Goal: Navigation & Orientation: Go to known website

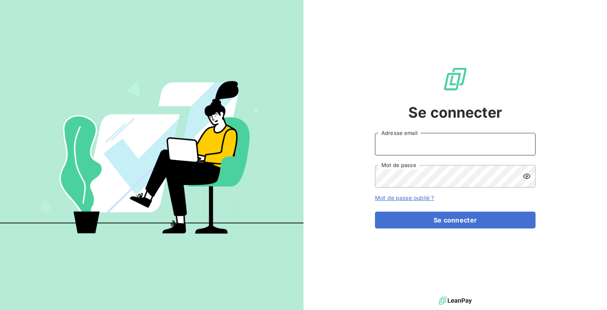
click at [463, 152] on input "Adresse email" at bounding box center [455, 144] width 160 height 22
type input "admin@barconniere"
click at [375, 211] on button "Se connecter" at bounding box center [455, 219] width 160 height 17
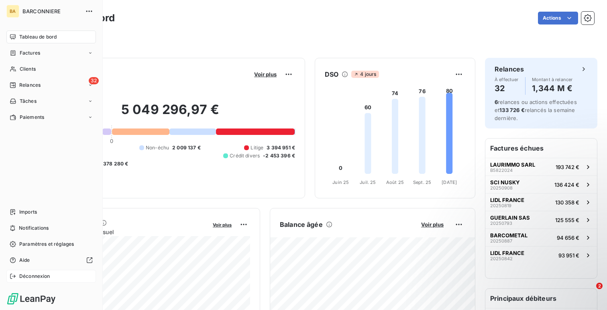
click at [13, 277] on icon at bounding box center [13, 276] width 6 height 6
